Goal: Information Seeking & Learning: Learn about a topic

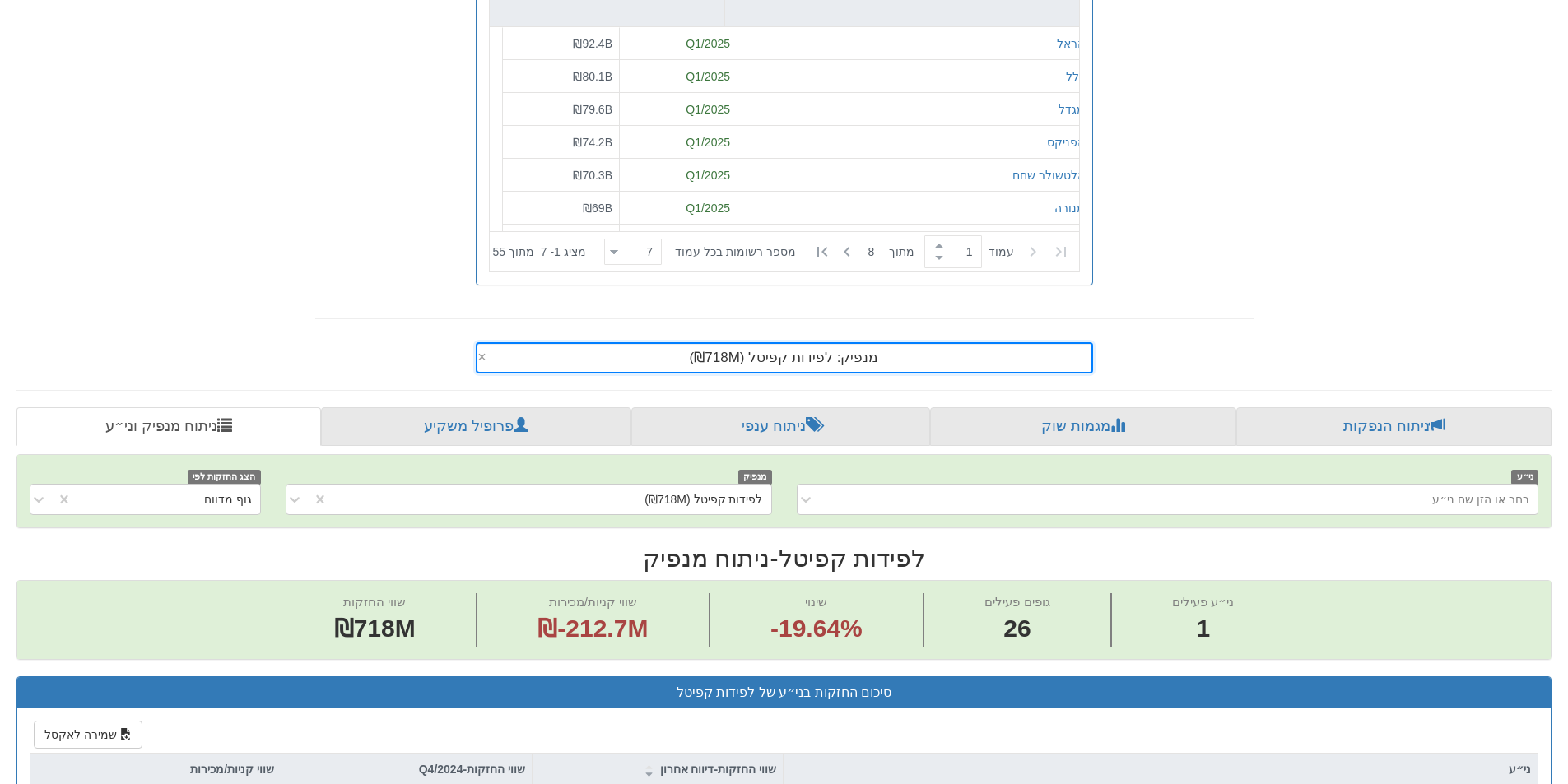
click at [878, 351] on div "מנפיק: ‏לפידות קפיטל ‎(₪718M)‎" at bounding box center [784, 358] width 614 height 28
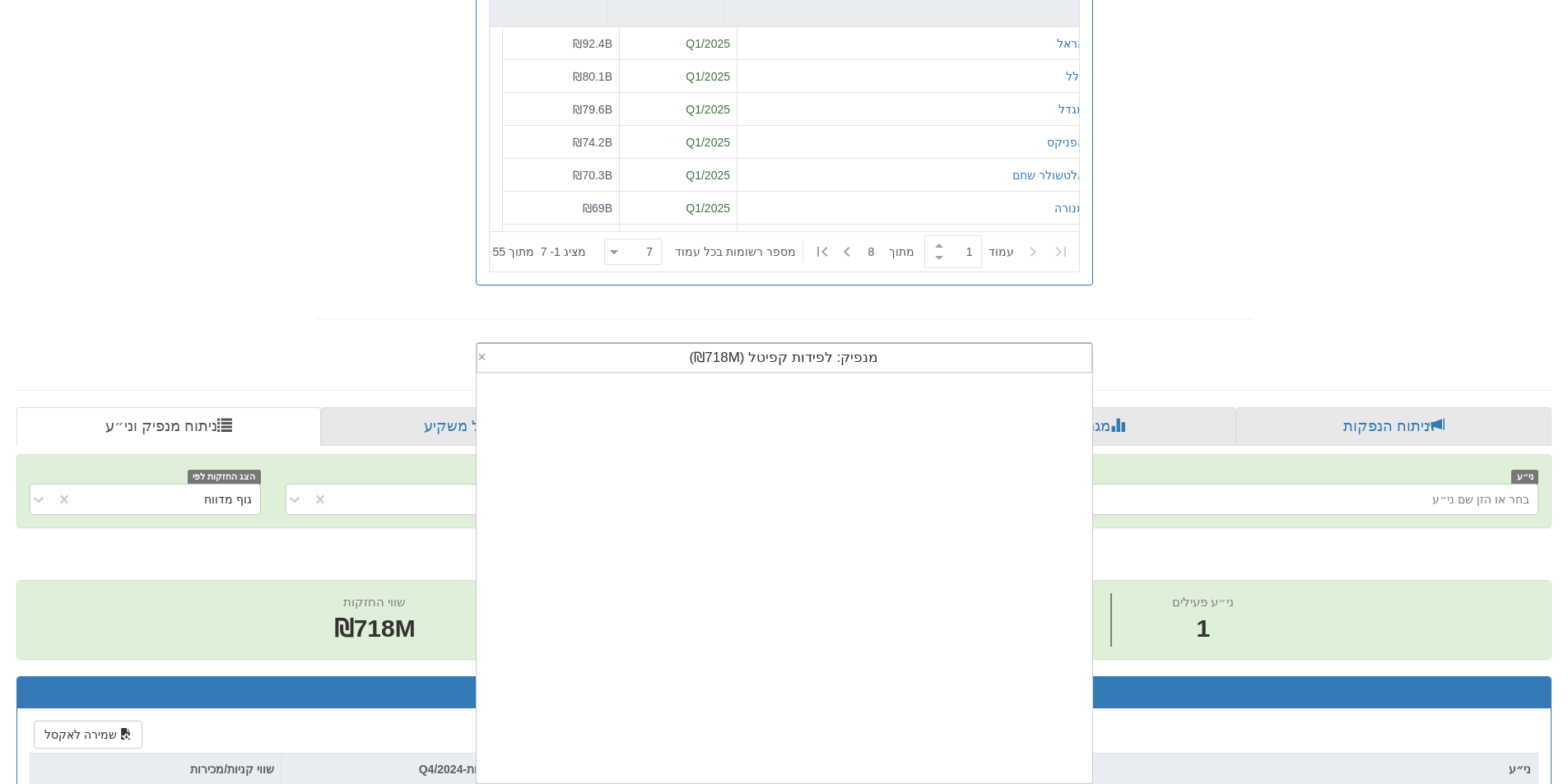
scroll to position [410, 0]
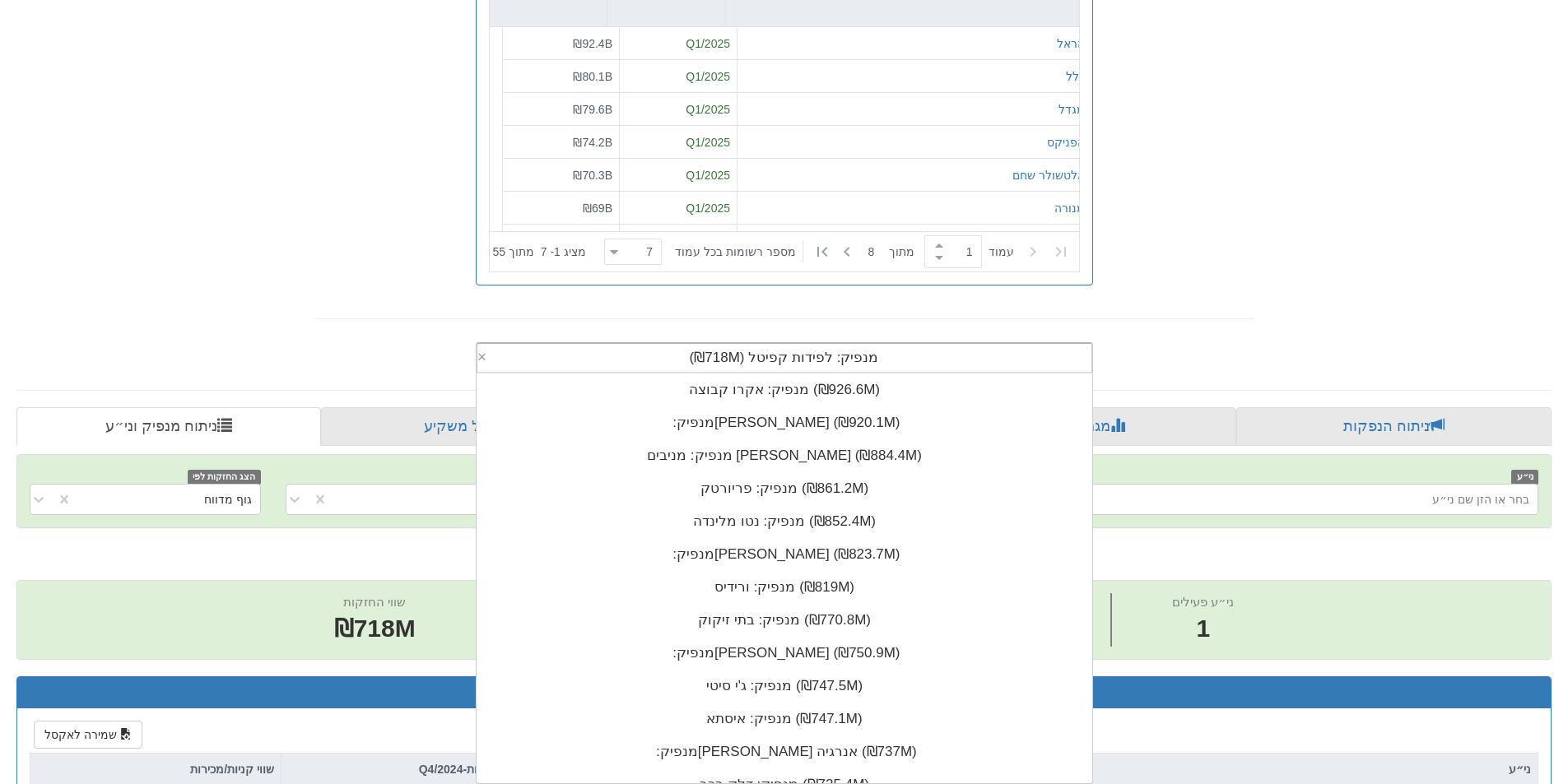
click at [878, 351] on div "מנפיק: ‏לפידות קפיטל ‎(₪718M)‎" at bounding box center [784, 358] width 614 height 28
click at [877, 351] on div "מנפיק: ‏לפידות קפיטל ‎(₪718M)‎" at bounding box center [784, 358] width 614 height 28
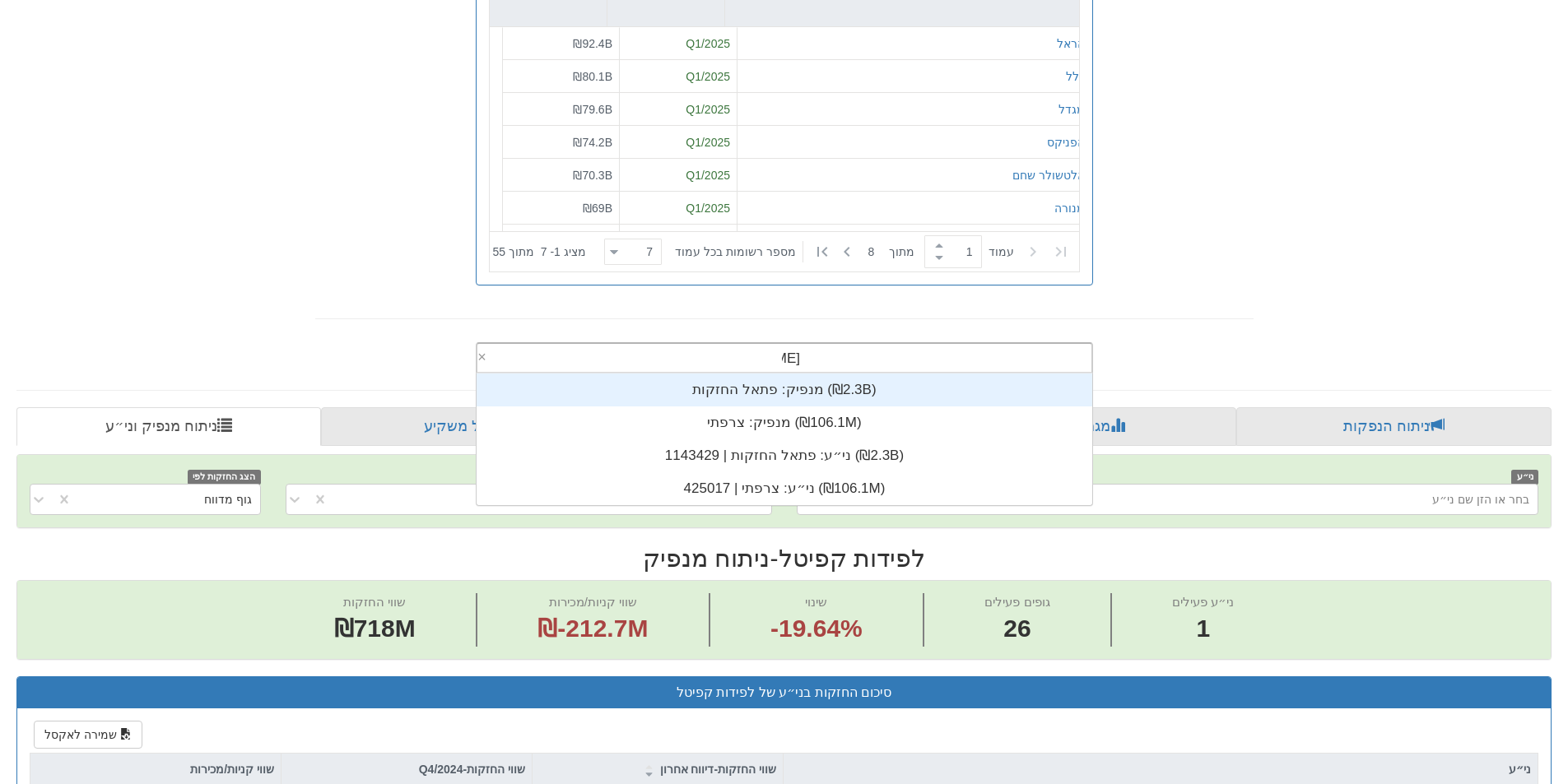
scroll to position [132, 0]
type input "פ"
type input "[PERSON_NAME]"
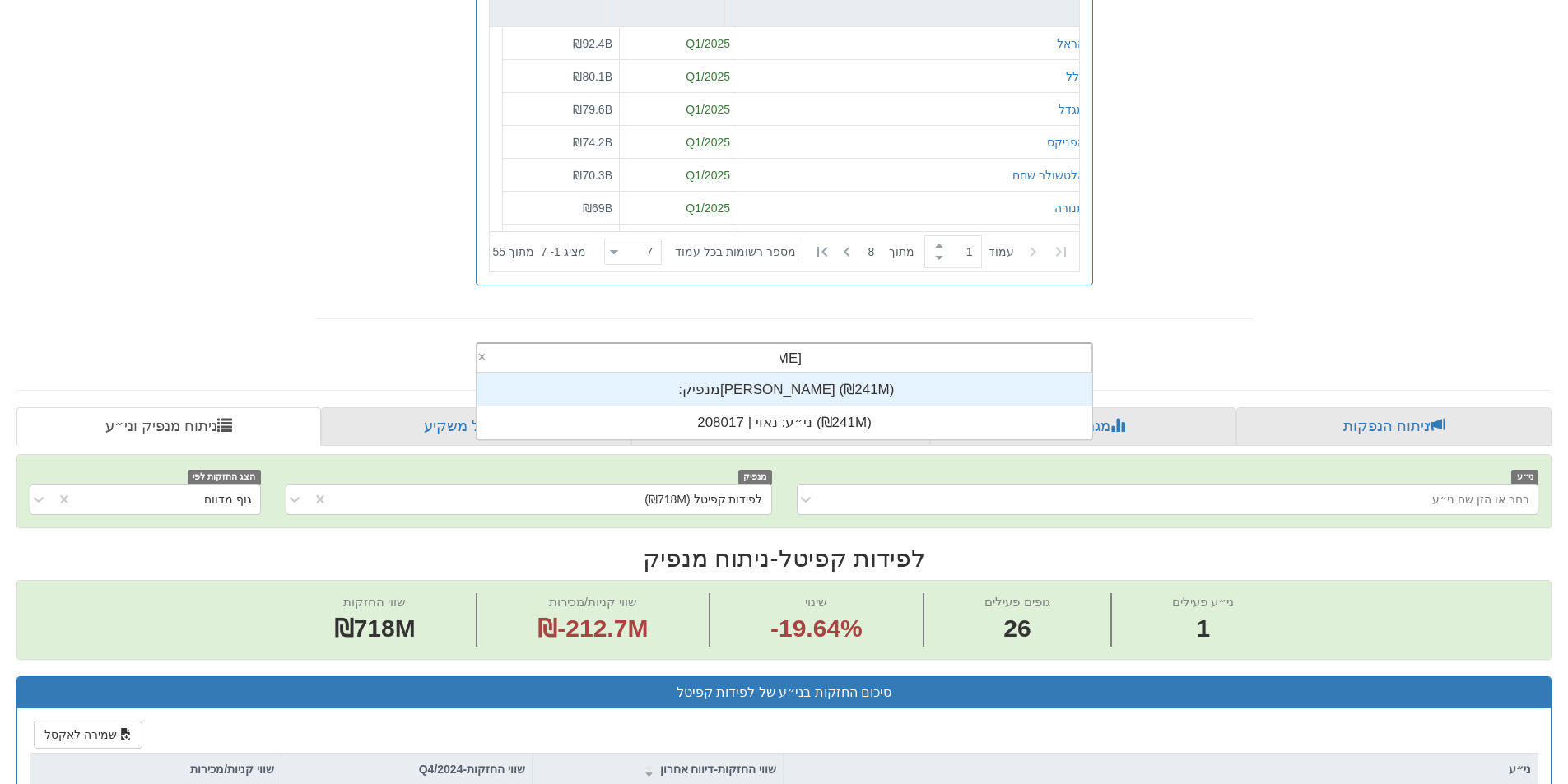
scroll to position [65, 0]
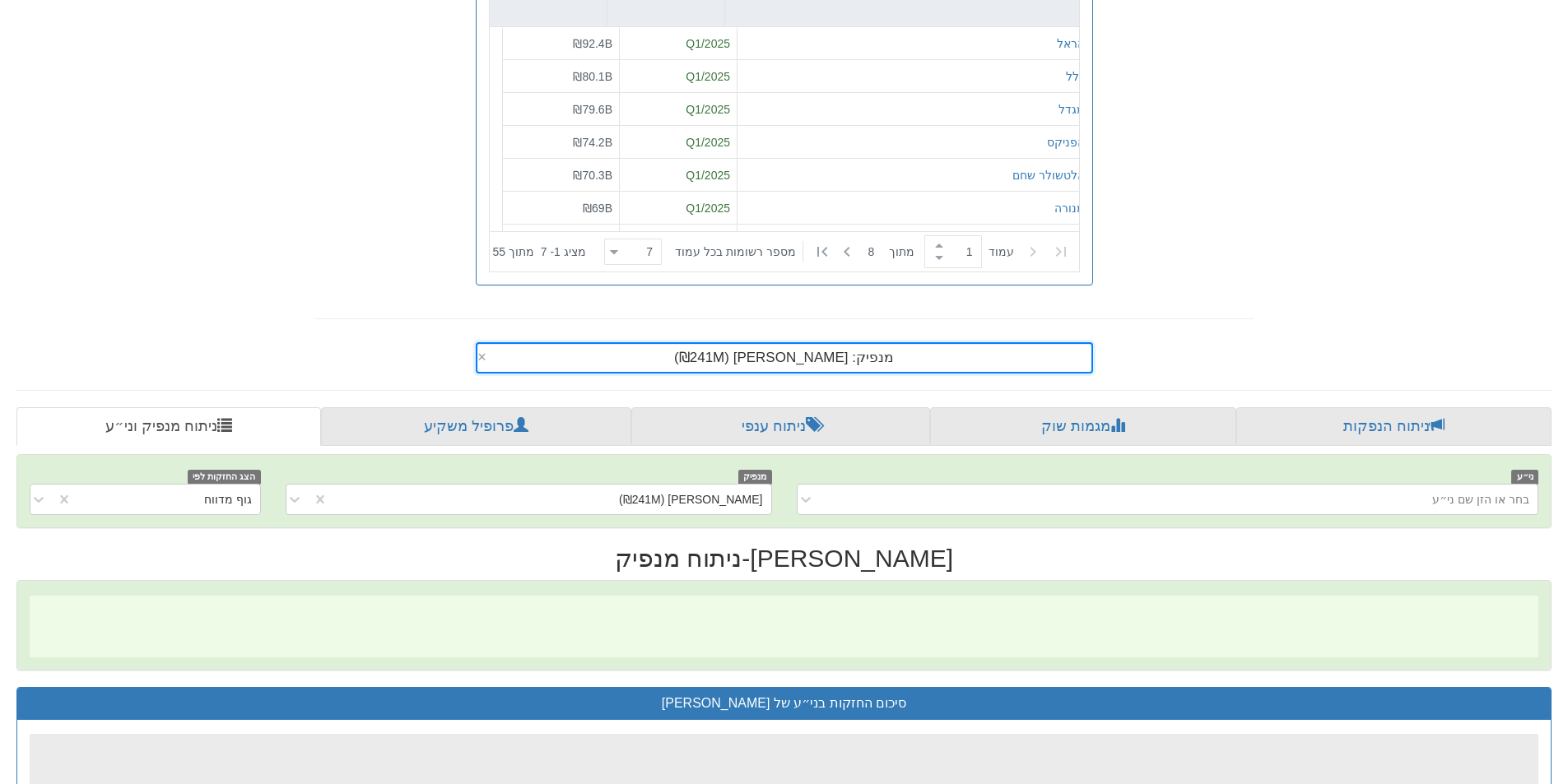
scroll to position [0, 3001]
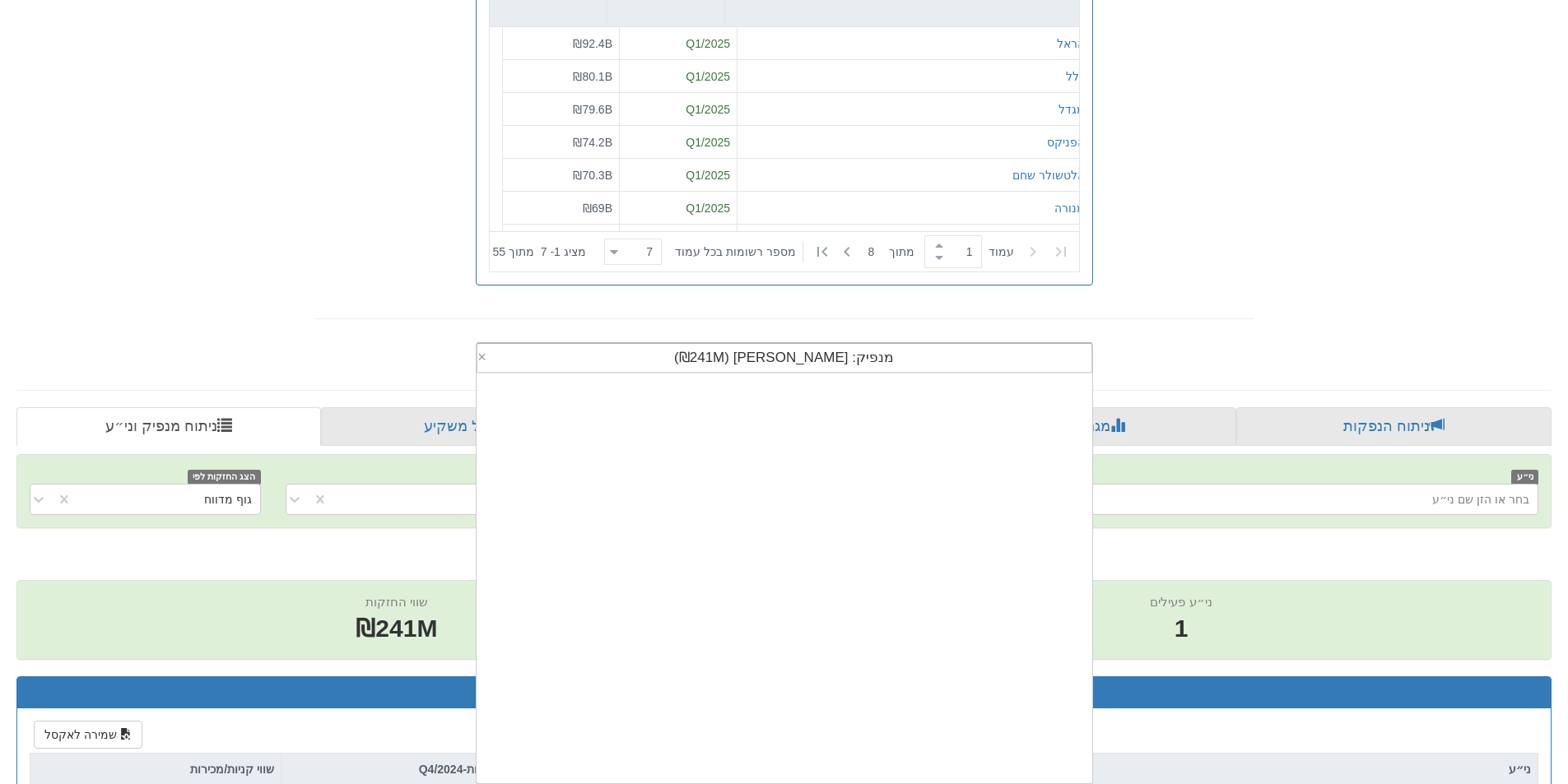
click at [874, 350] on div "מנפיק: ‏[PERSON_NAME] ‎(₪241M)‎" at bounding box center [784, 358] width 614 height 28
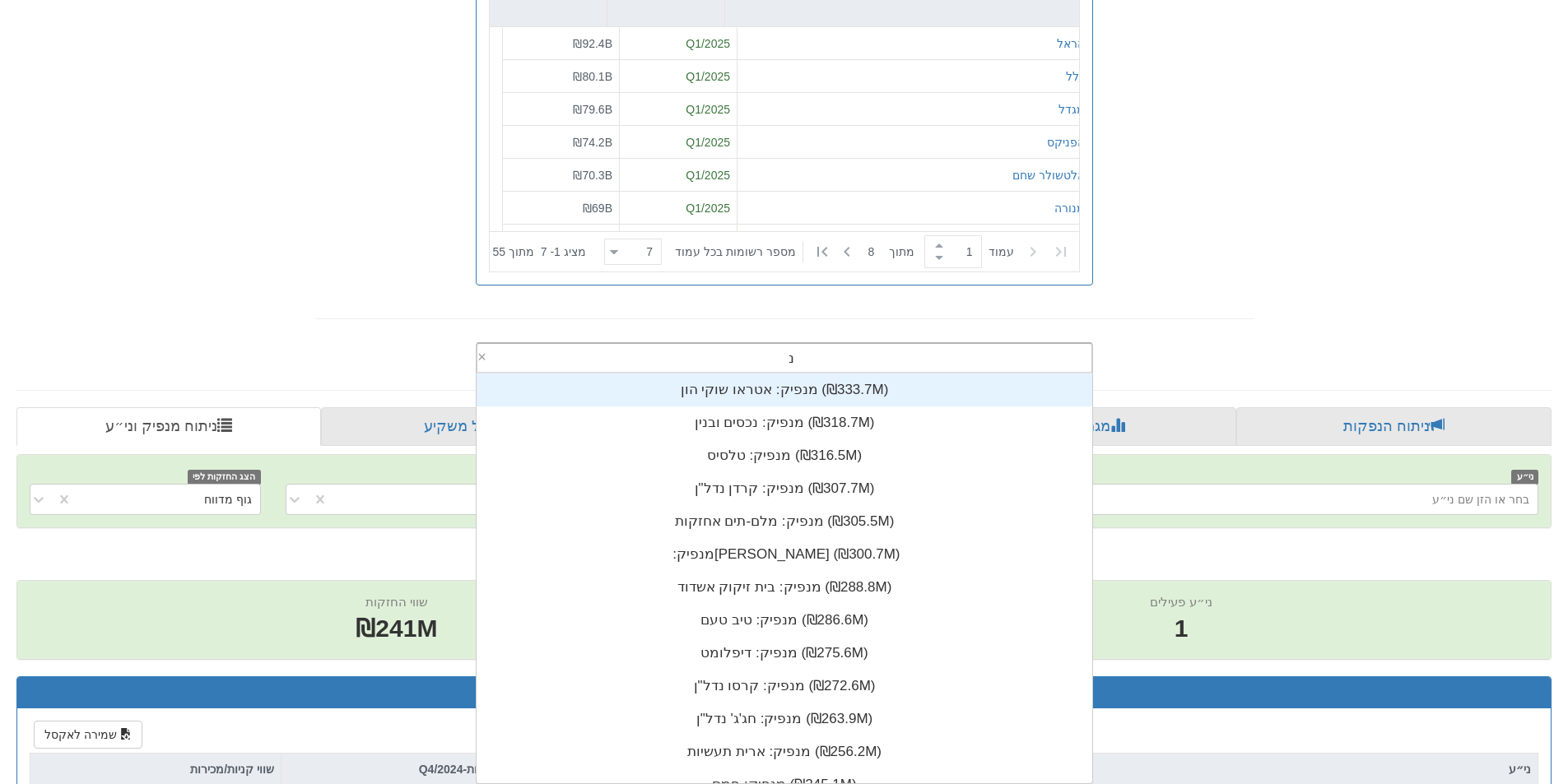
scroll to position [0, 0]
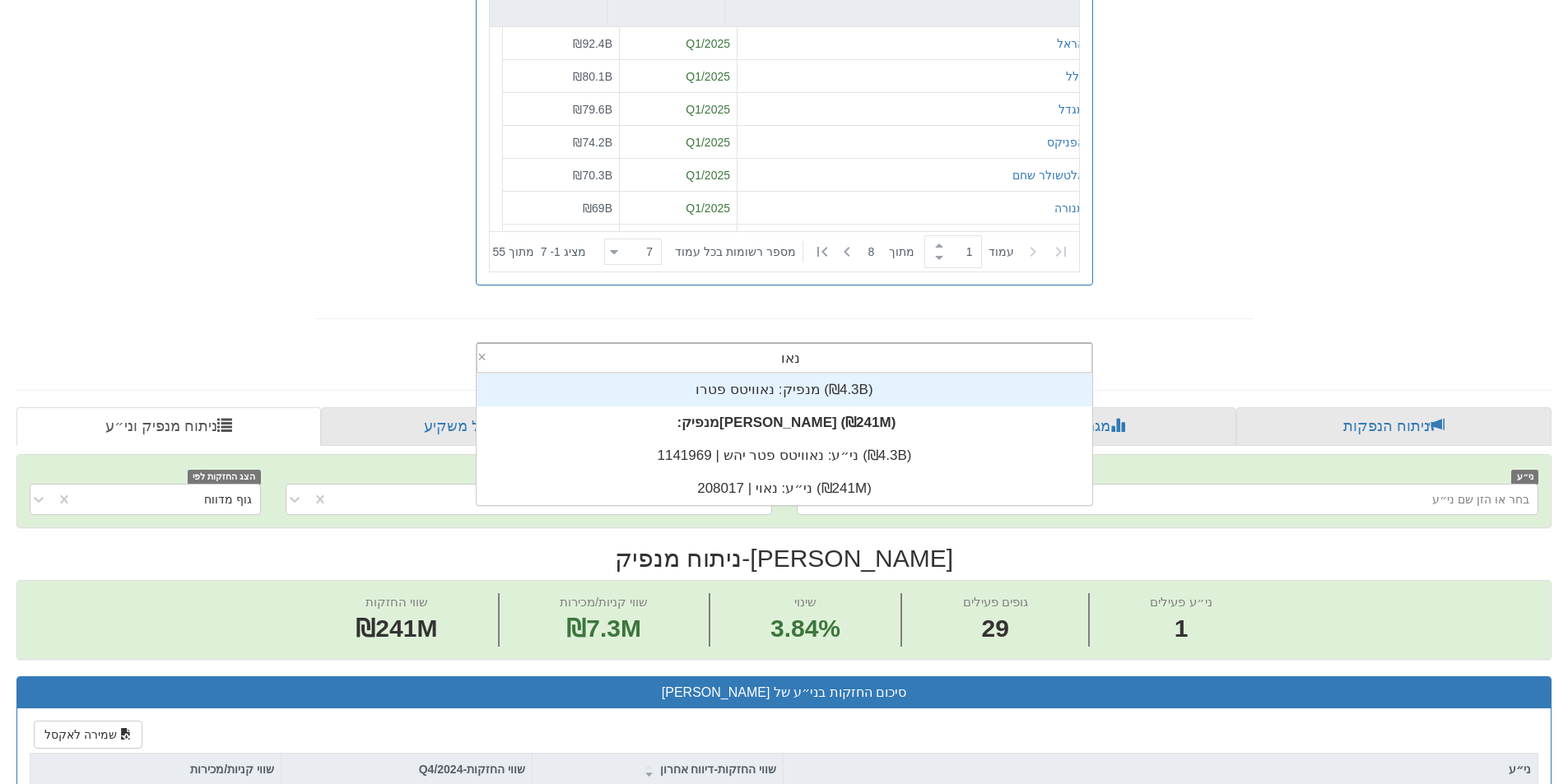
type input "[PERSON_NAME]"
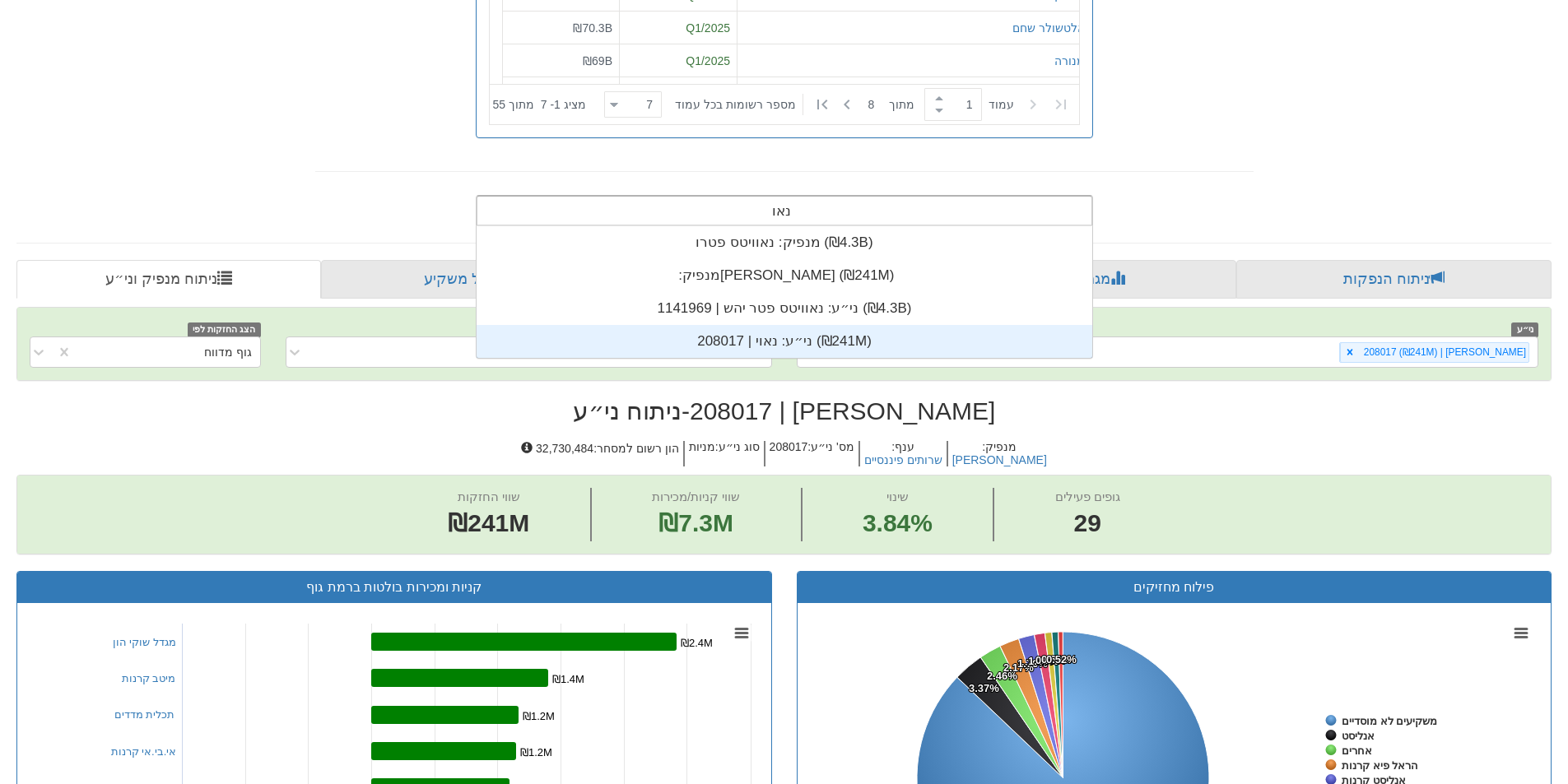
type input "[PERSON_NAME]"
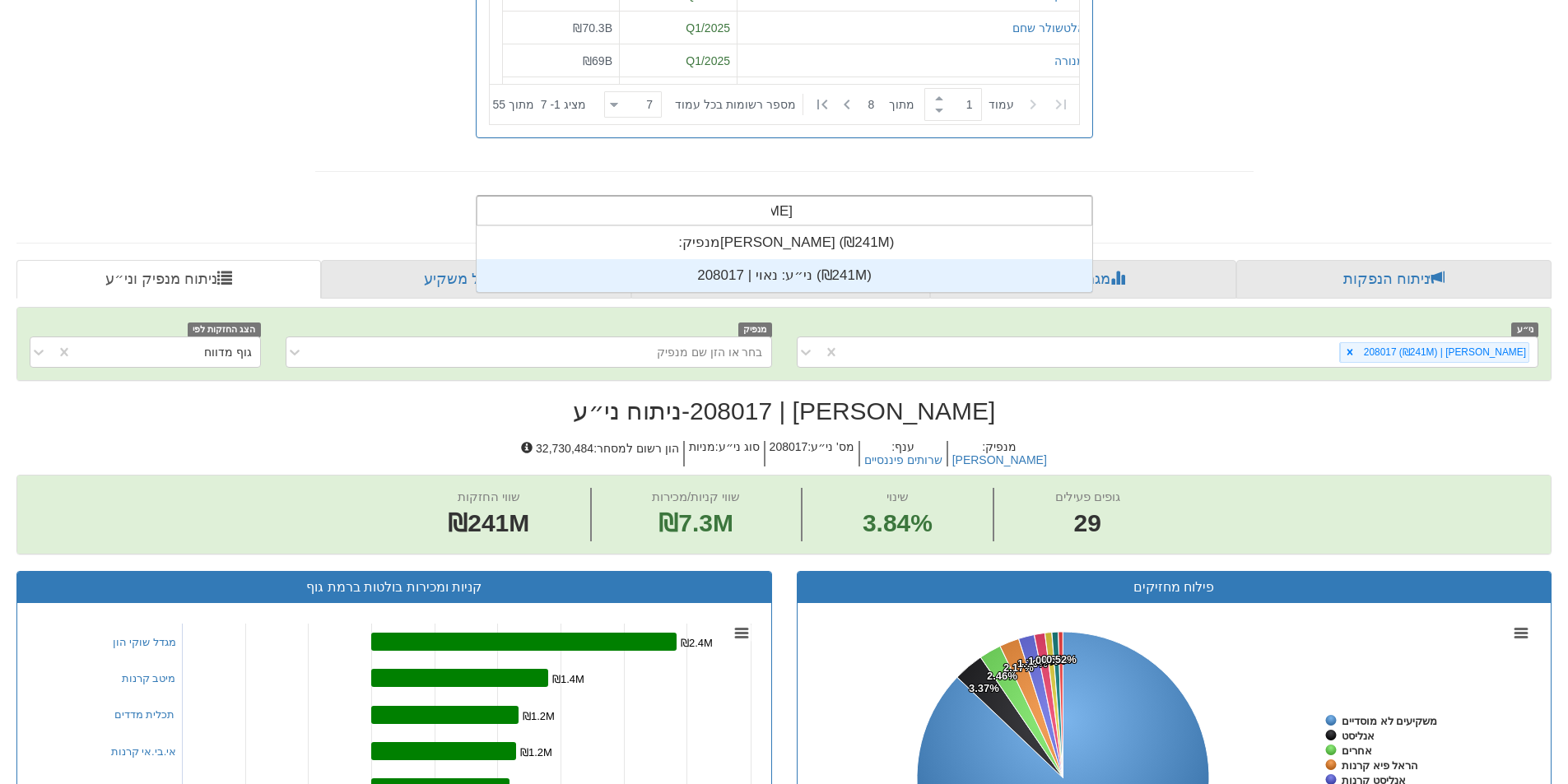
click at [809, 271] on div "ני״ע: ‏נאוי | 208017 ‎(₪241M)‎" at bounding box center [784, 276] width 615 height 33
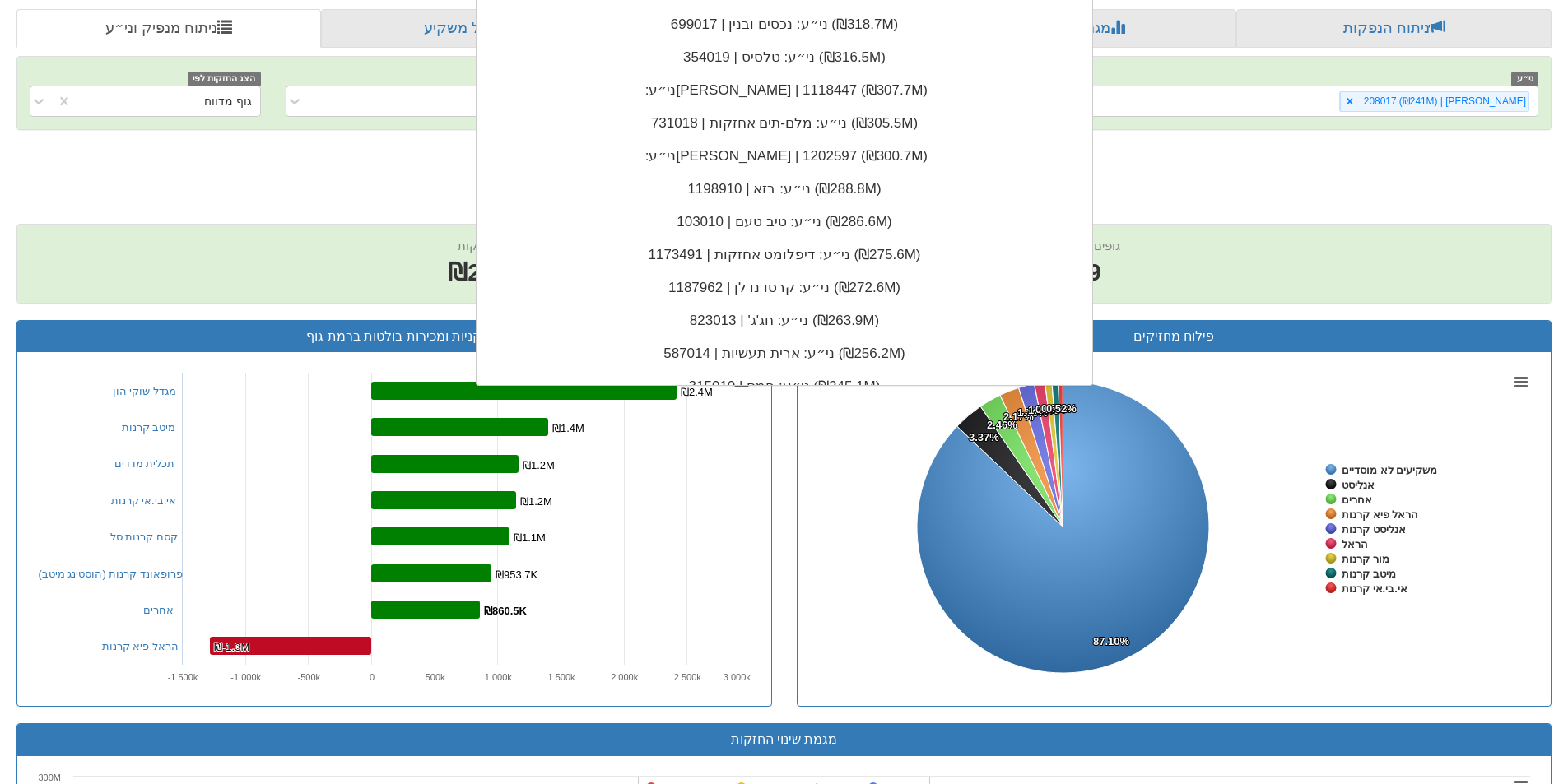
scroll to position [731, 0]
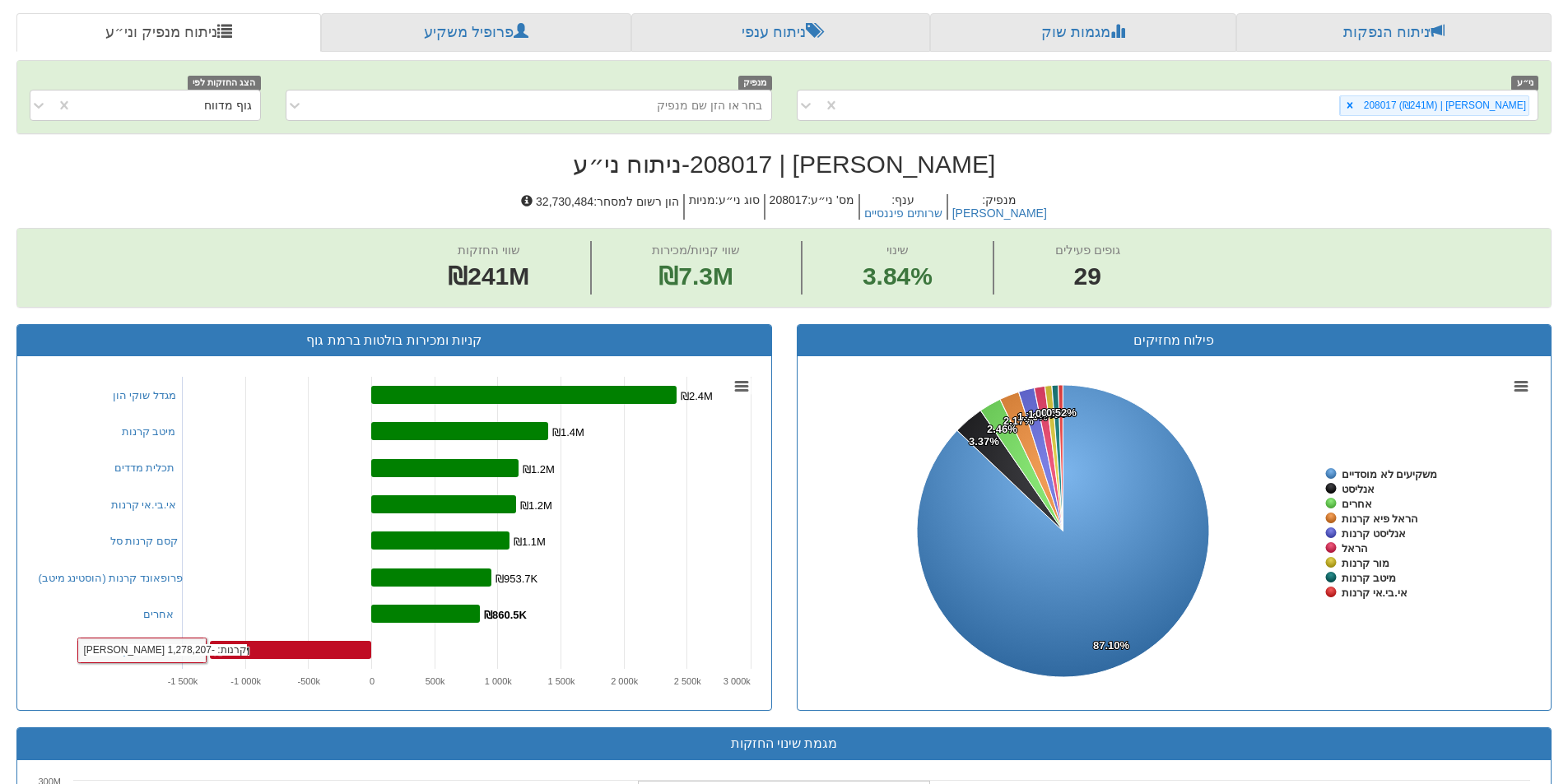
click at [252, 530] on rect at bounding box center [394, 533] width 728 height 329
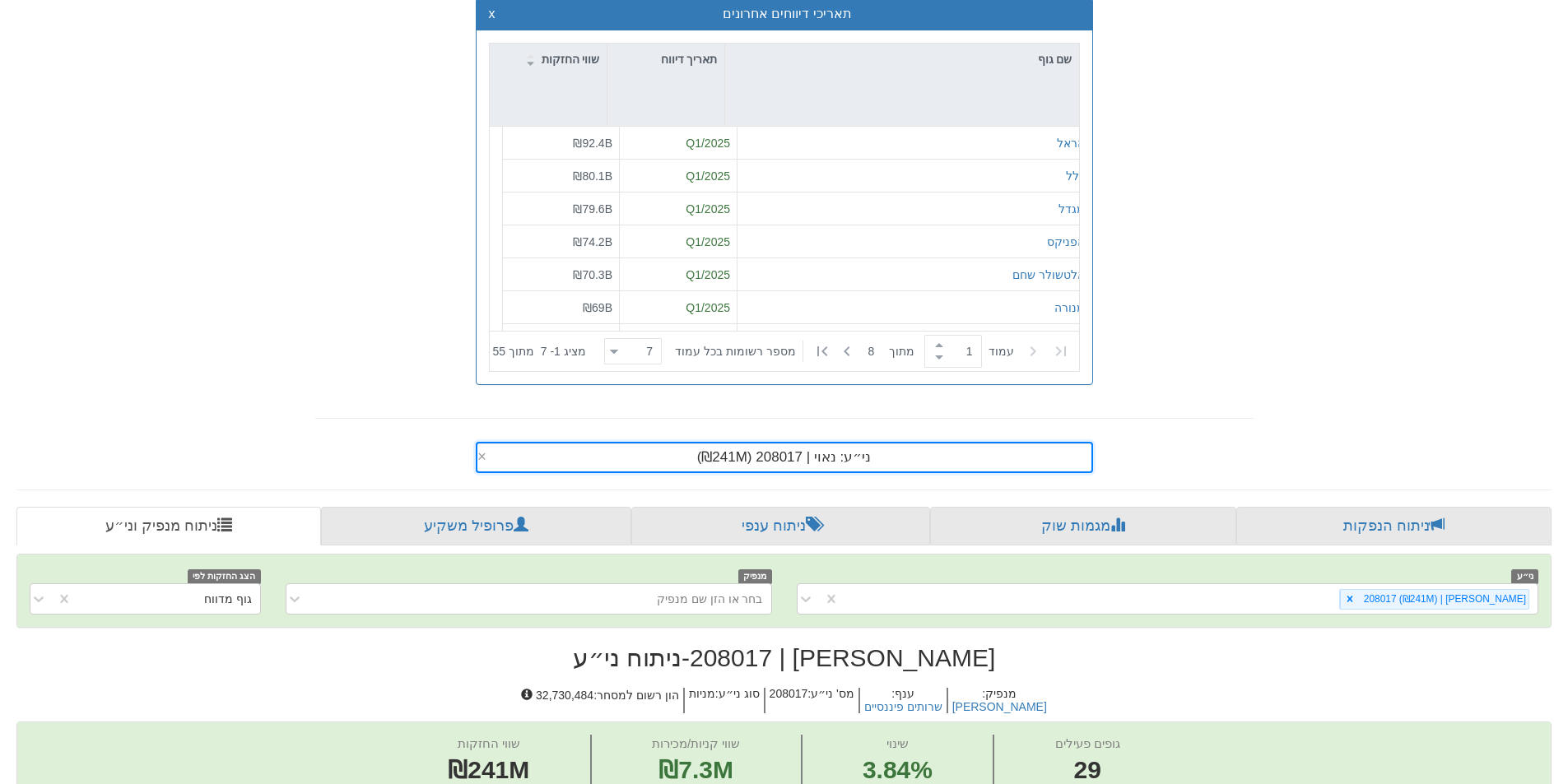
click at [891, 448] on div "ני״ע: ‏[PERSON_NAME] | 208017 ‎(₪241M)‎ ×" at bounding box center [784, 457] width 617 height 31
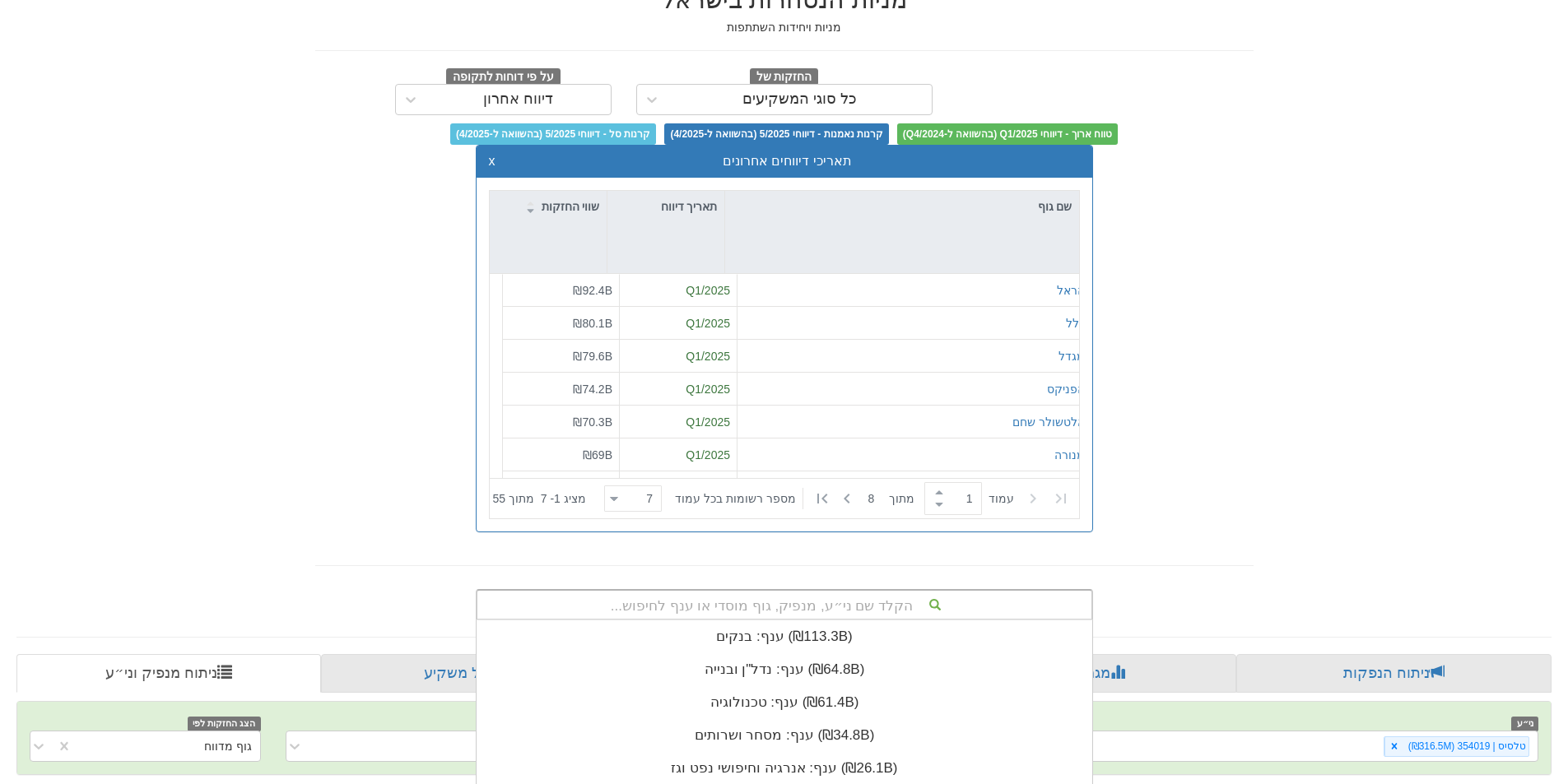
scroll to position [337, 0]
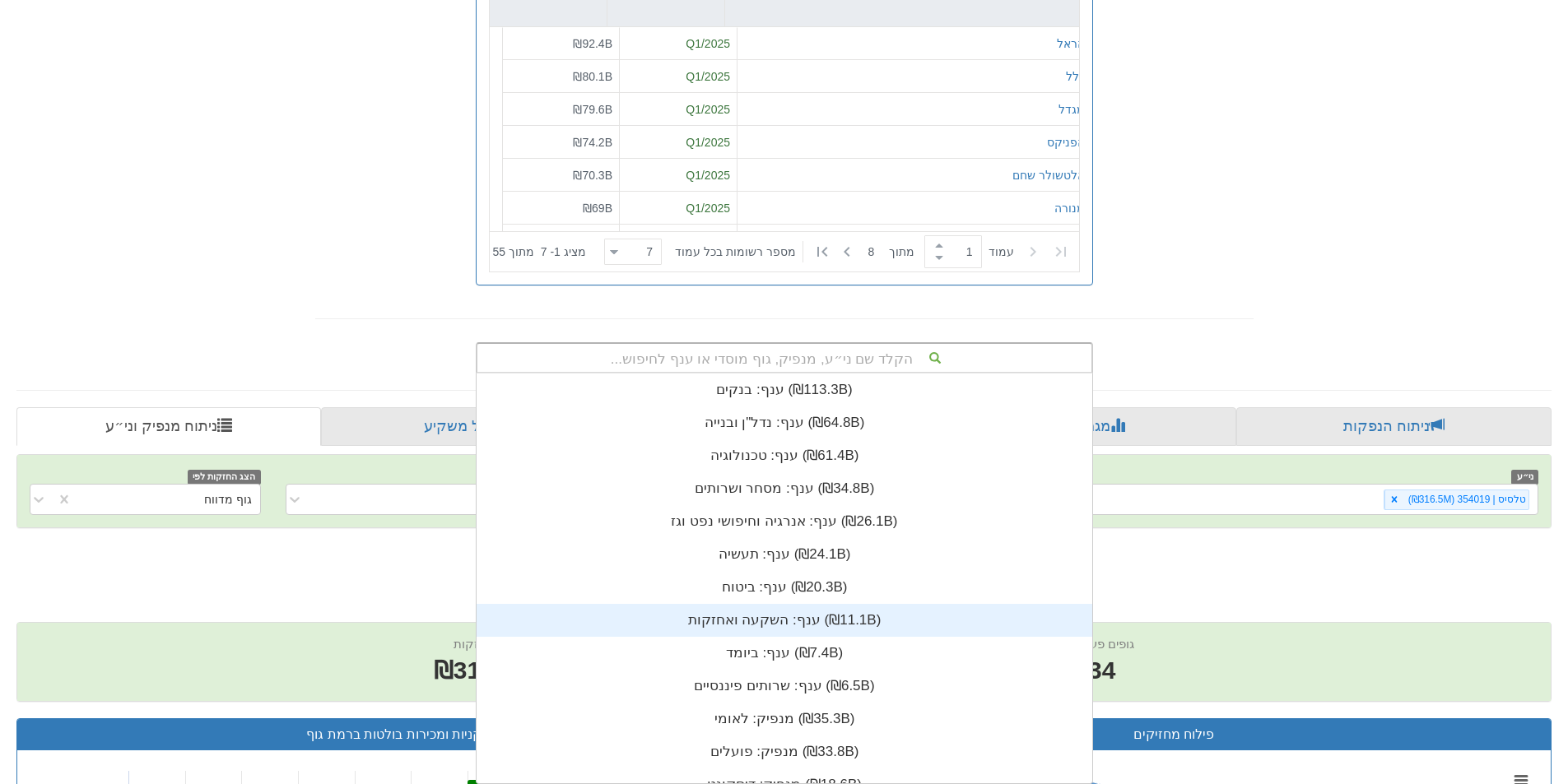
click at [846, 374] on div "הקלד שם ני״ע, מנפיק, גוף מוסדי או ענף לחיפוש... ענף: ‏בנקים ‎(₪113.3B)‎ ענף: ‏נ…" at bounding box center [784, 358] width 617 height 31
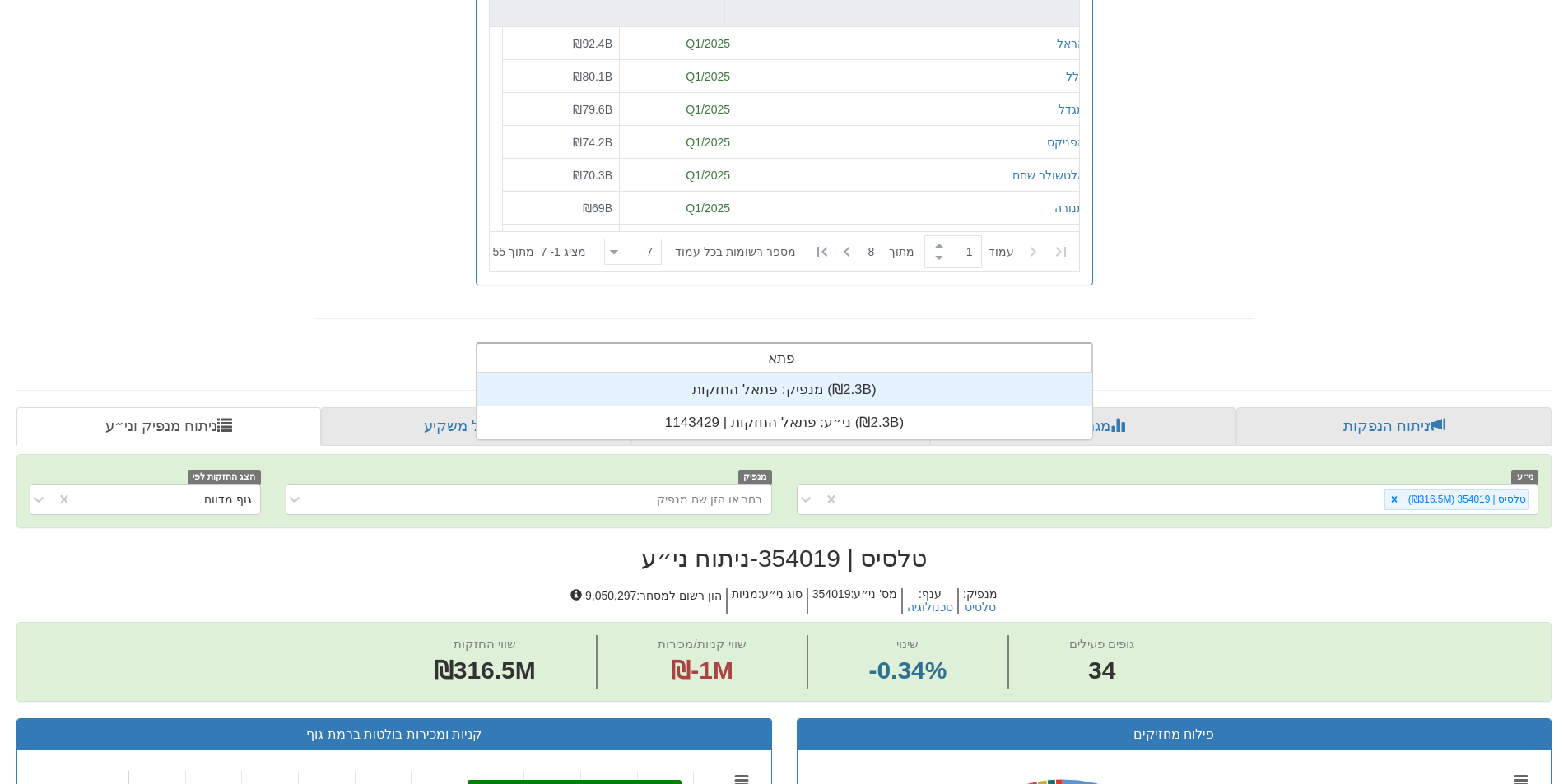
scroll to position [65, 0]
type input "פתאל"
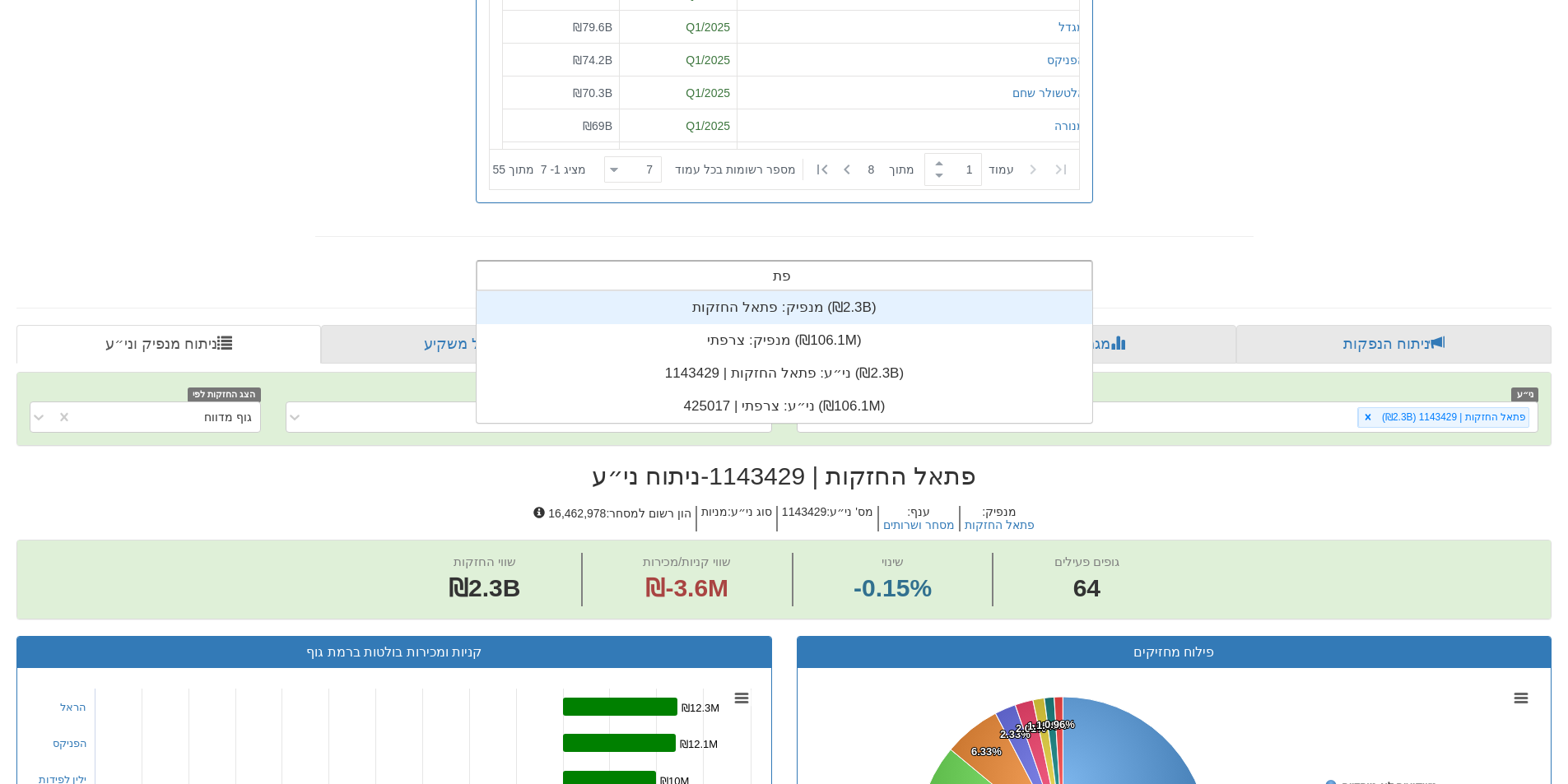
scroll to position [65, 0]
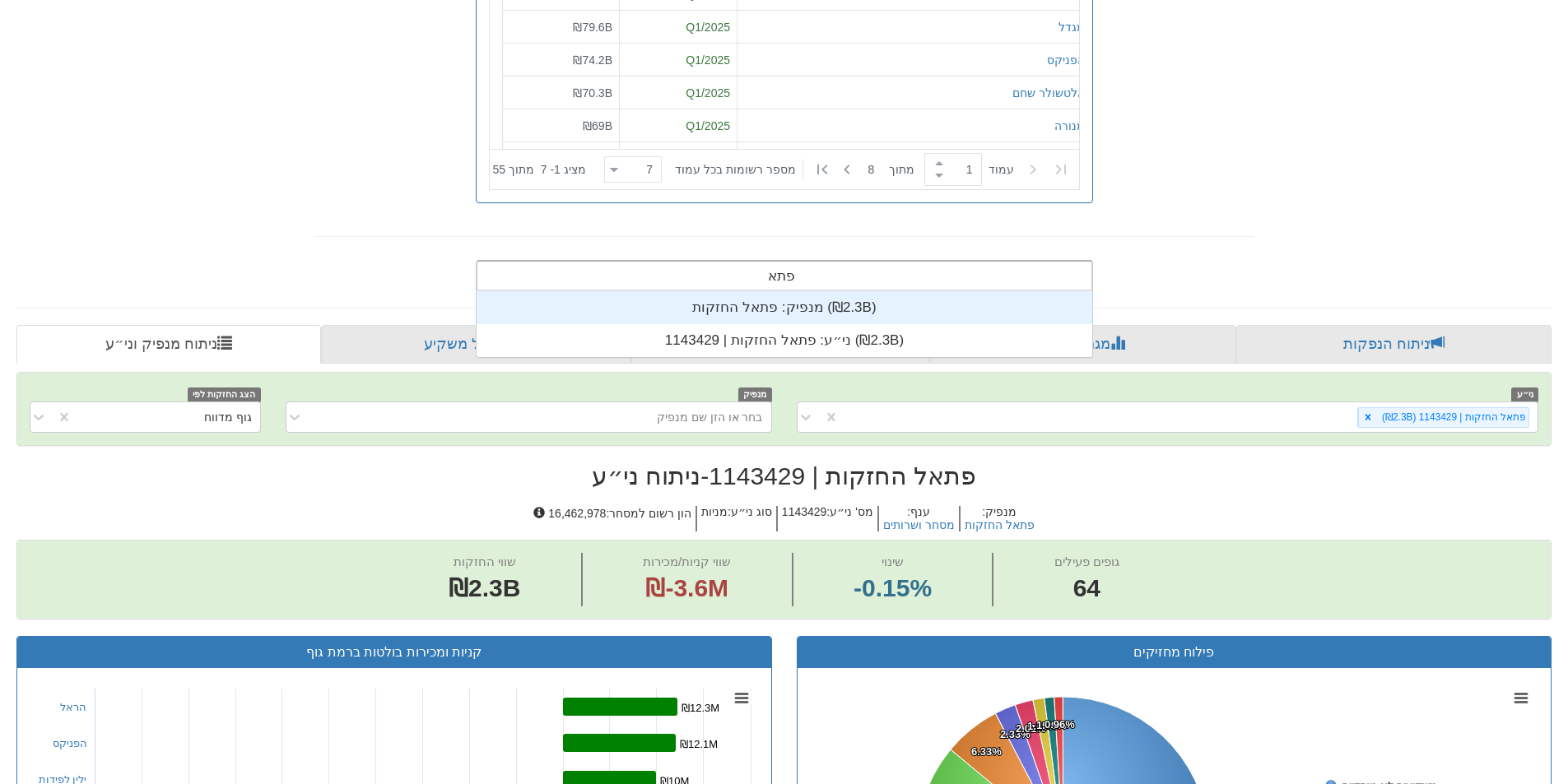
type input "פתאל"
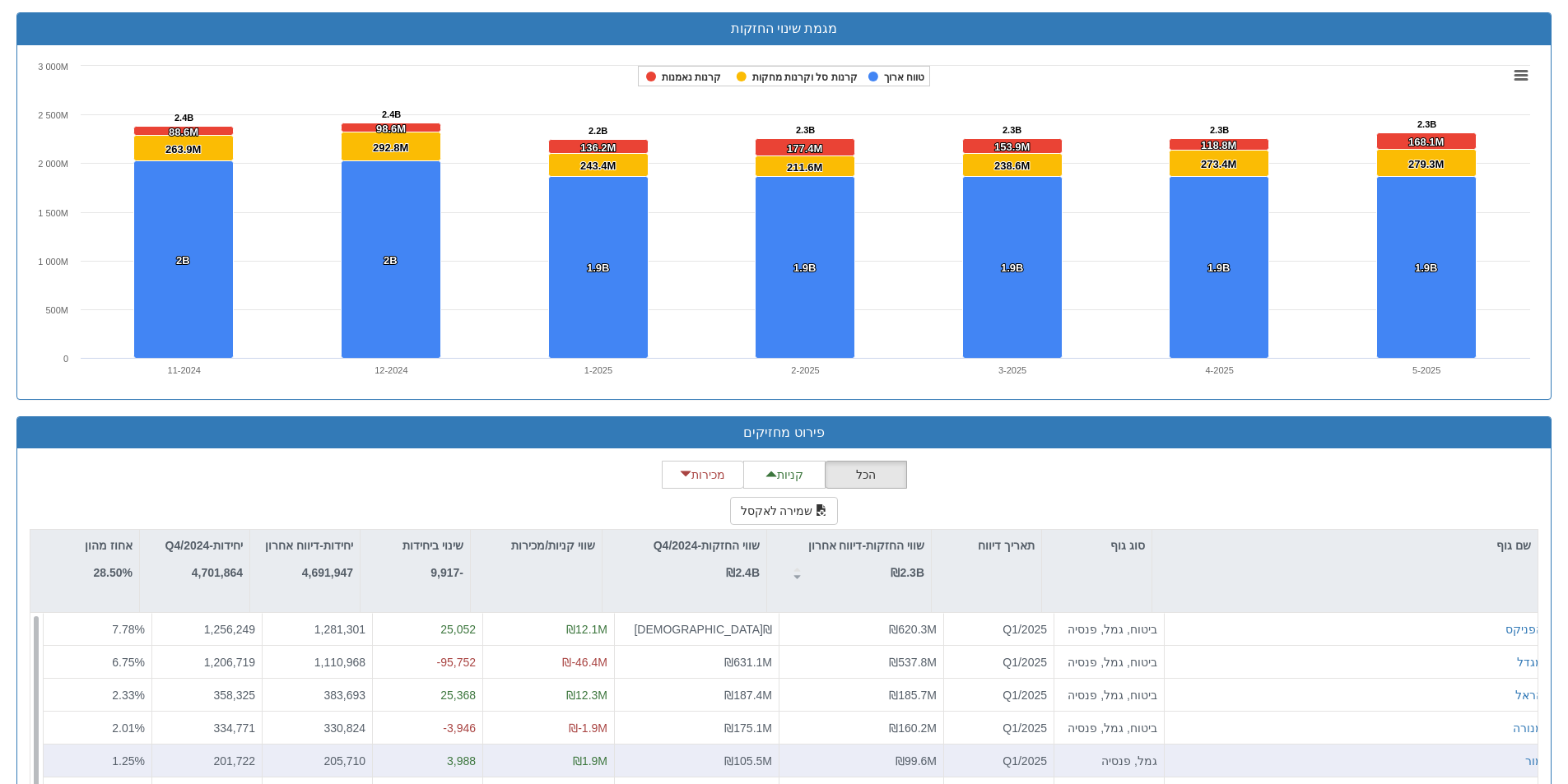
scroll to position [1553, 0]
